Goal: Transaction & Acquisition: Purchase product/service

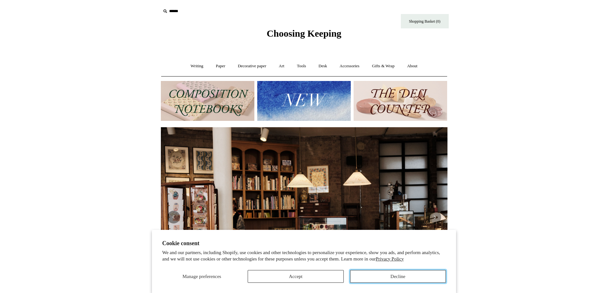
click at [365, 274] on button "Decline" at bounding box center [398, 276] width 96 height 13
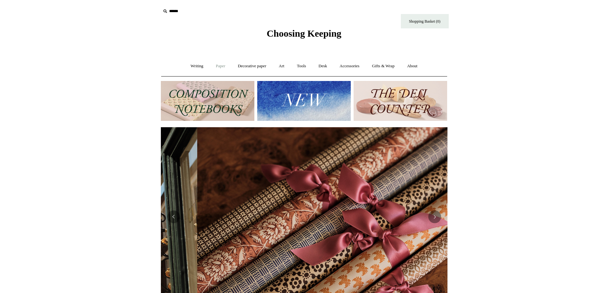
click at [215, 66] on link "Paper +" at bounding box center [220, 66] width 21 height 17
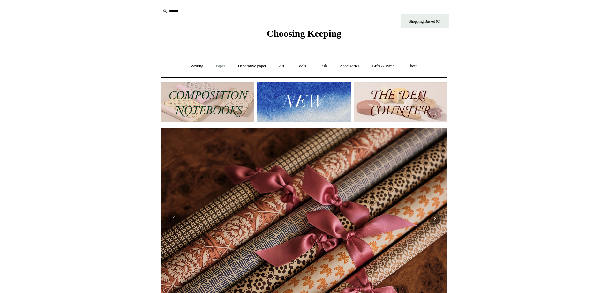
scroll to position [0, 573]
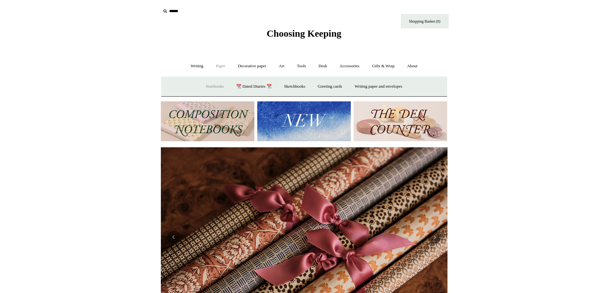
click at [205, 85] on link "Notebooks +" at bounding box center [214, 86] width 29 height 17
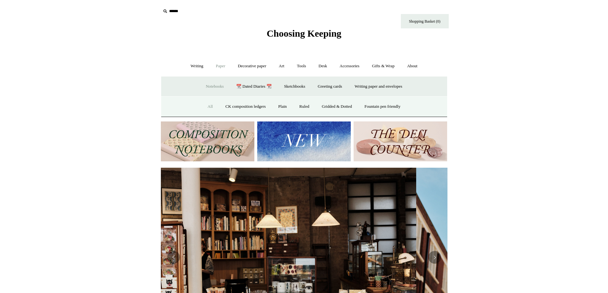
scroll to position [0, 0]
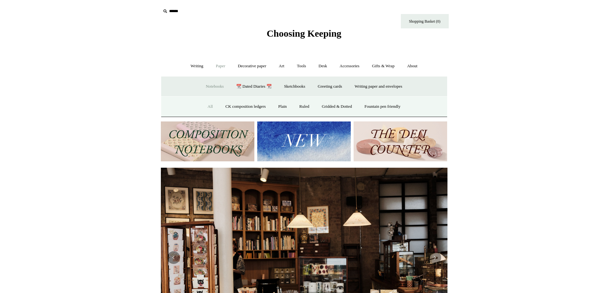
click at [203, 107] on link "All" at bounding box center [210, 106] width 17 height 17
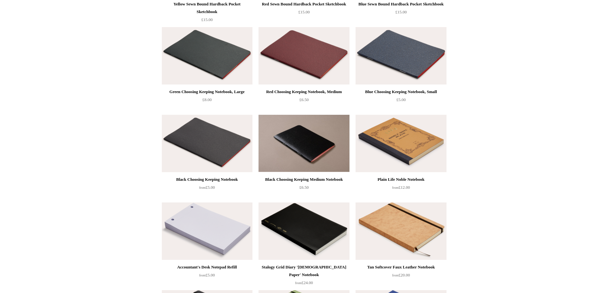
scroll to position [1106, 0]
